Goal: Go to known website: Access a specific website the user already knows

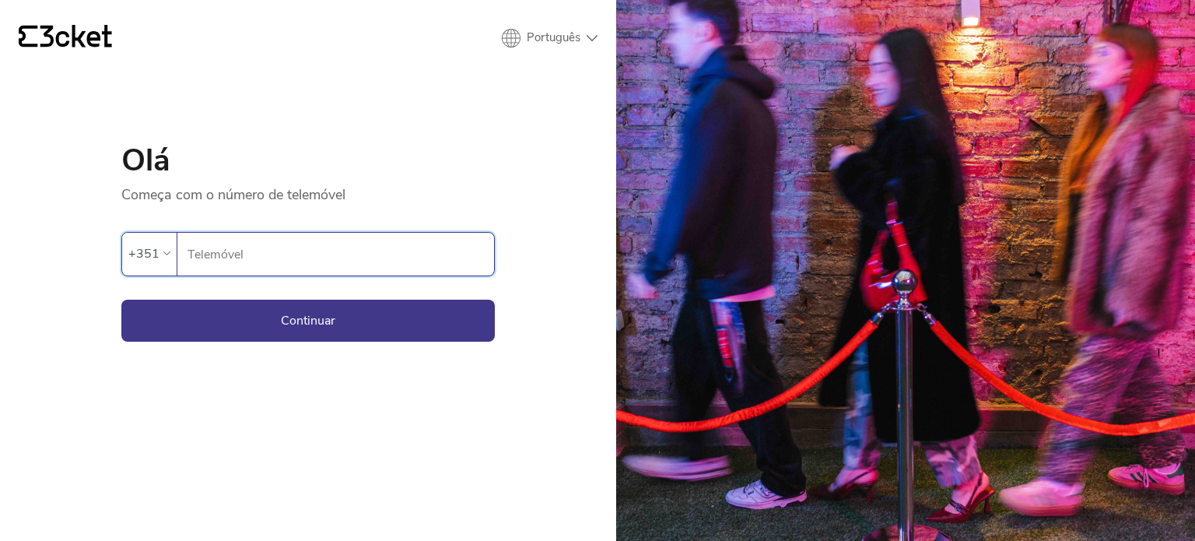
click at [415, 239] on input "Telemóvel" at bounding box center [340, 254] width 307 height 43
type input "932509515"
click at [284, 331] on button "Continuar" at bounding box center [307, 321] width 373 height 42
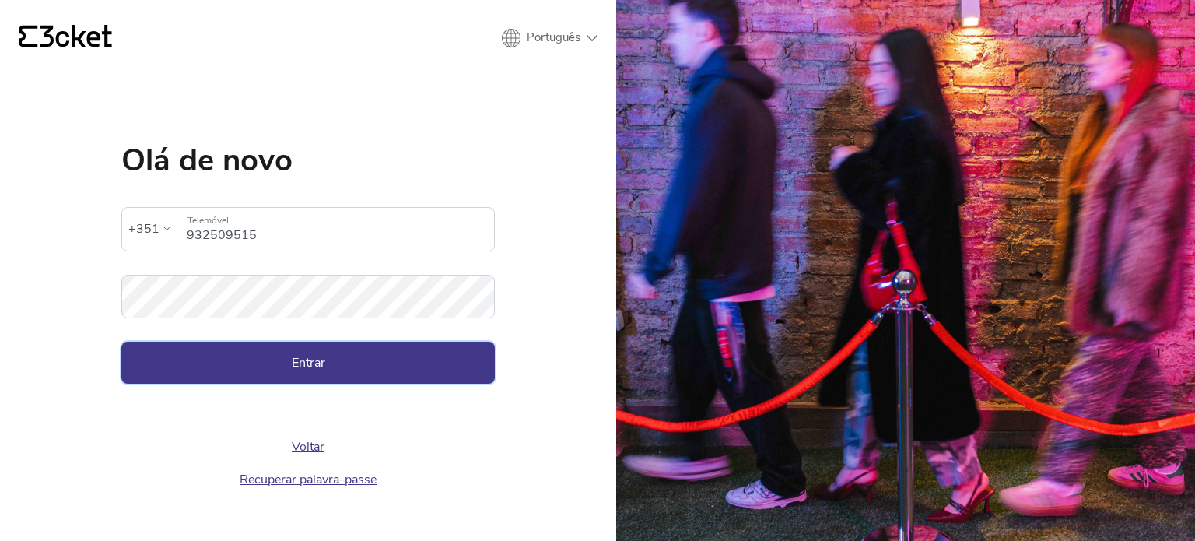
click at [300, 356] on button "Entrar" at bounding box center [307, 363] width 373 height 42
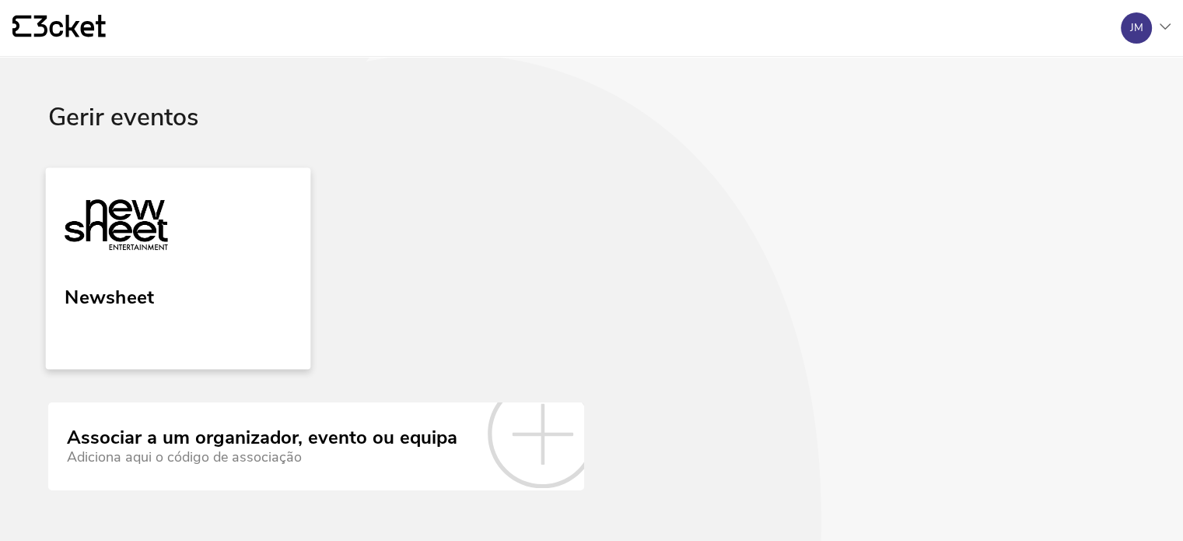
drag, startPoint x: 228, startPoint y: 276, endPoint x: 237, endPoint y: 275, distance: 8.6
click at [228, 276] on link "Newsheet" at bounding box center [178, 268] width 265 height 202
